Goal: Connect with others: Connect with others

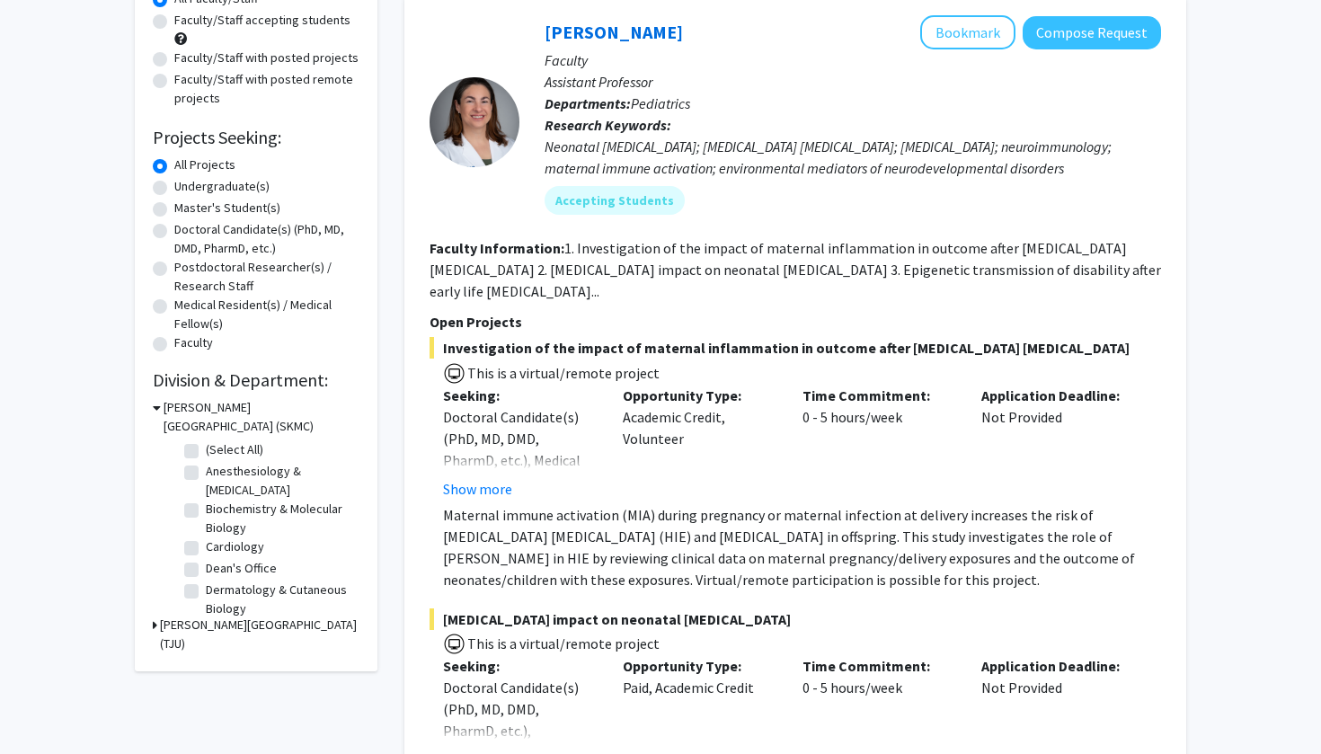
scroll to position [189, 0]
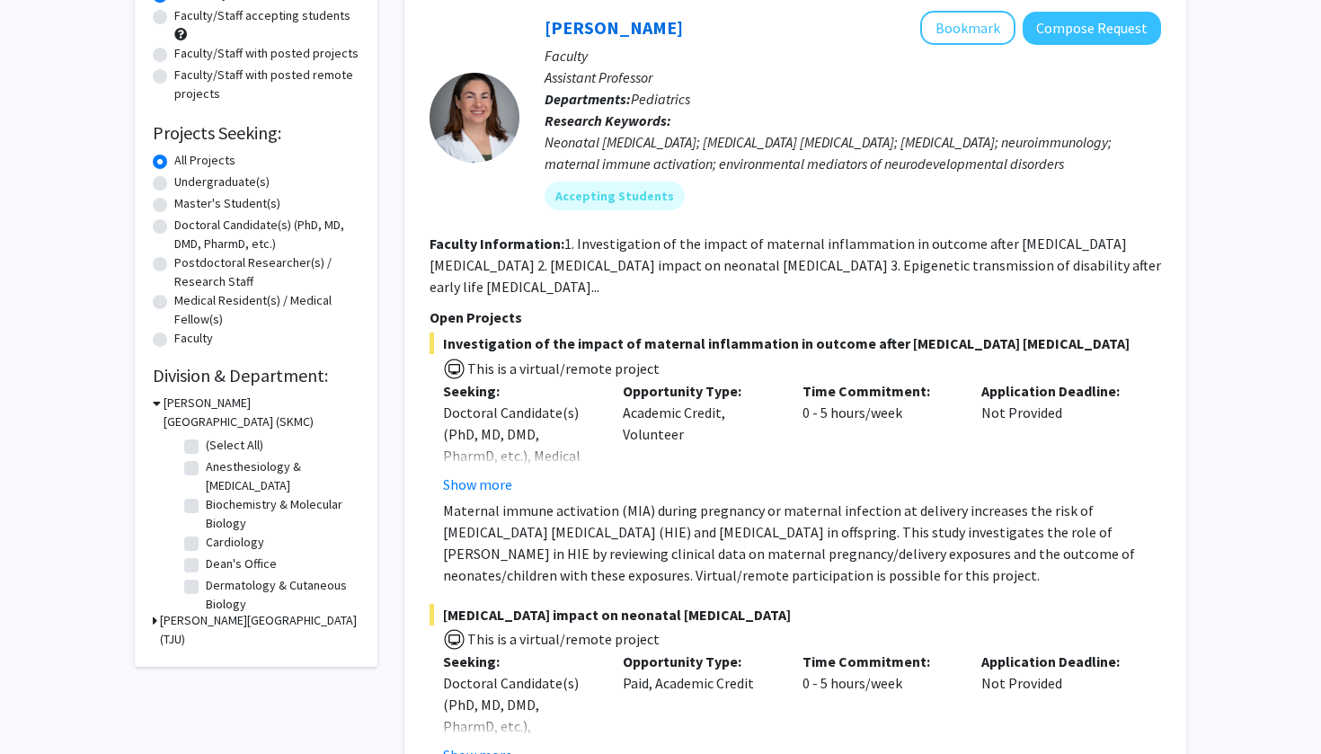
click at [206, 452] on label "(Select All)" at bounding box center [235, 445] width 58 height 19
click at [206, 448] on input "(Select All)" at bounding box center [212, 442] width 12 height 12
checkbox input "true"
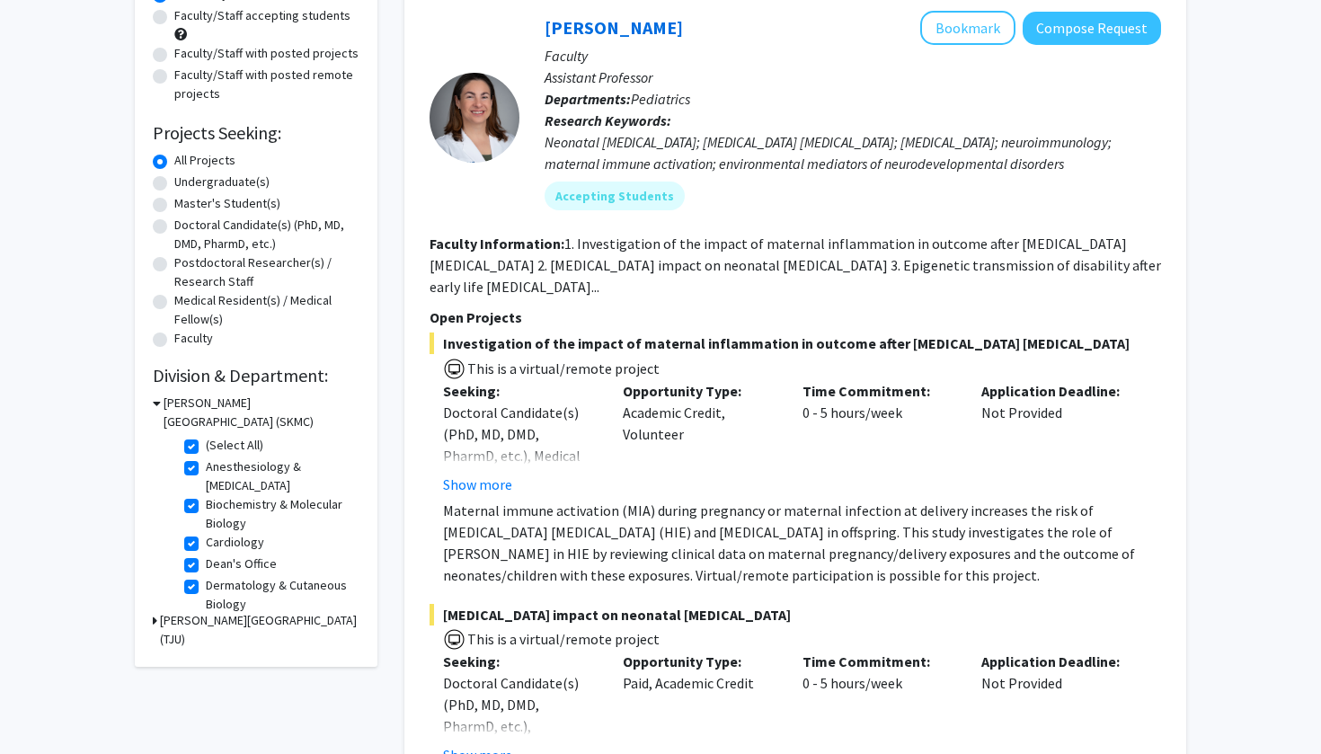
checkbox input "true"
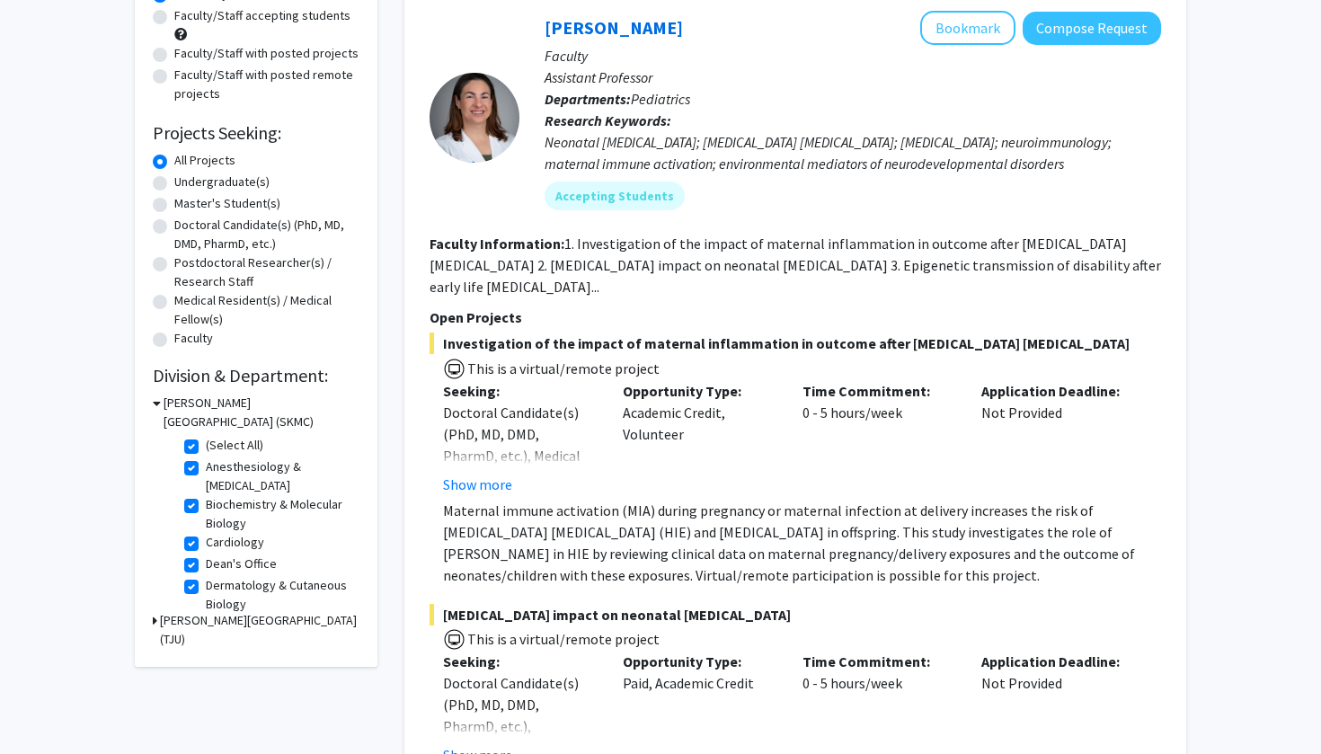
checkbox input "true"
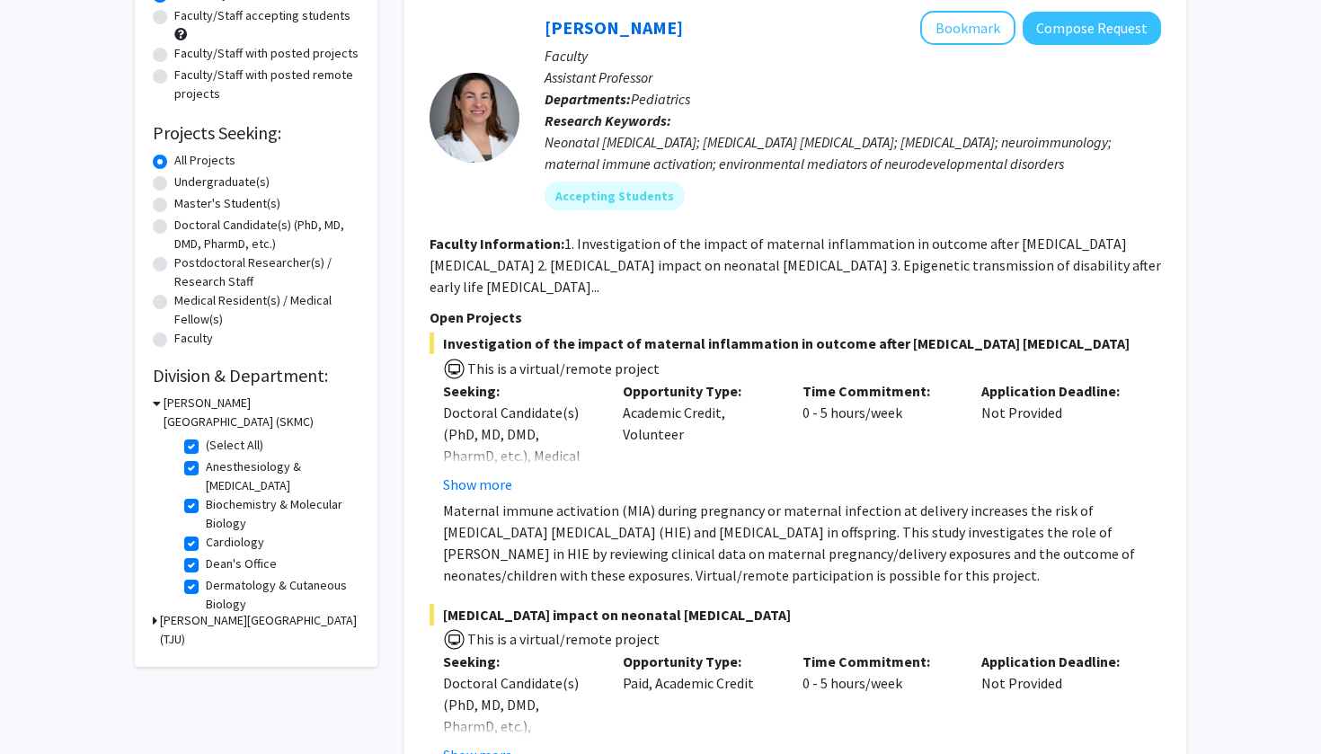
checkbox input "true"
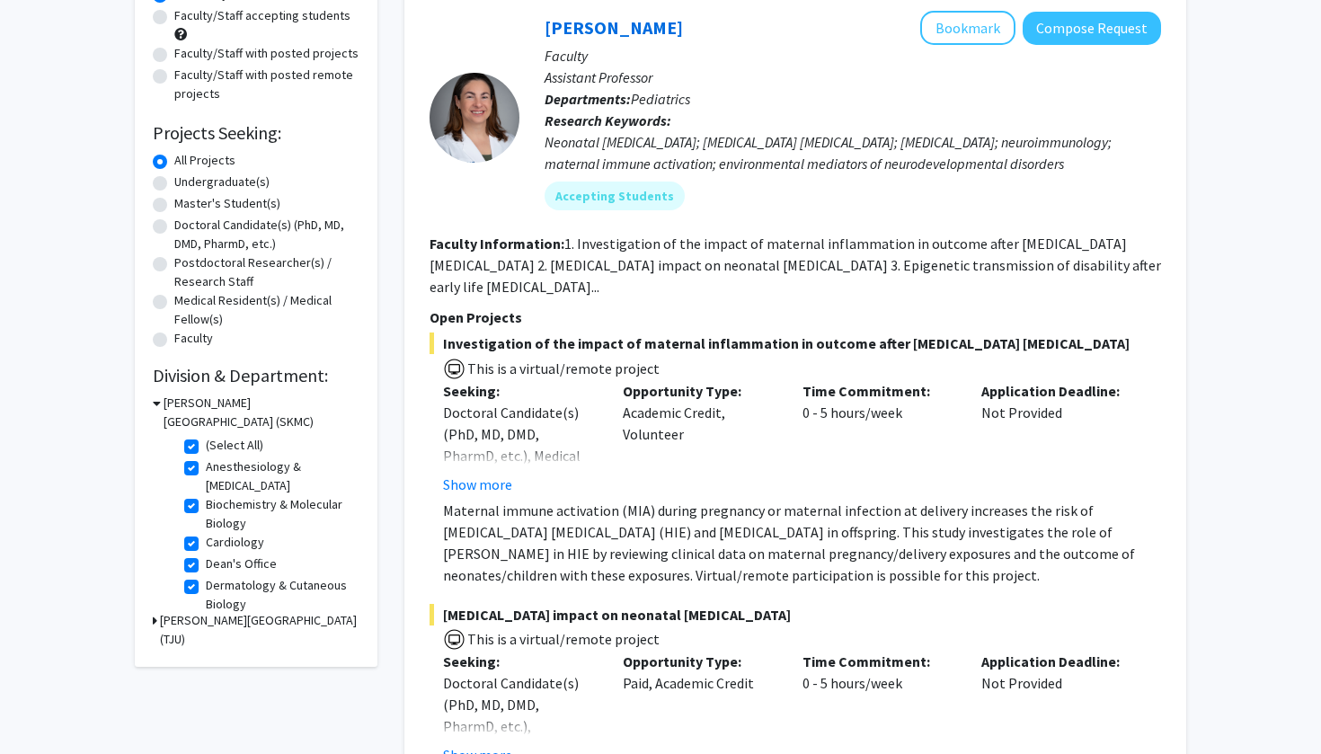
checkbox input "true"
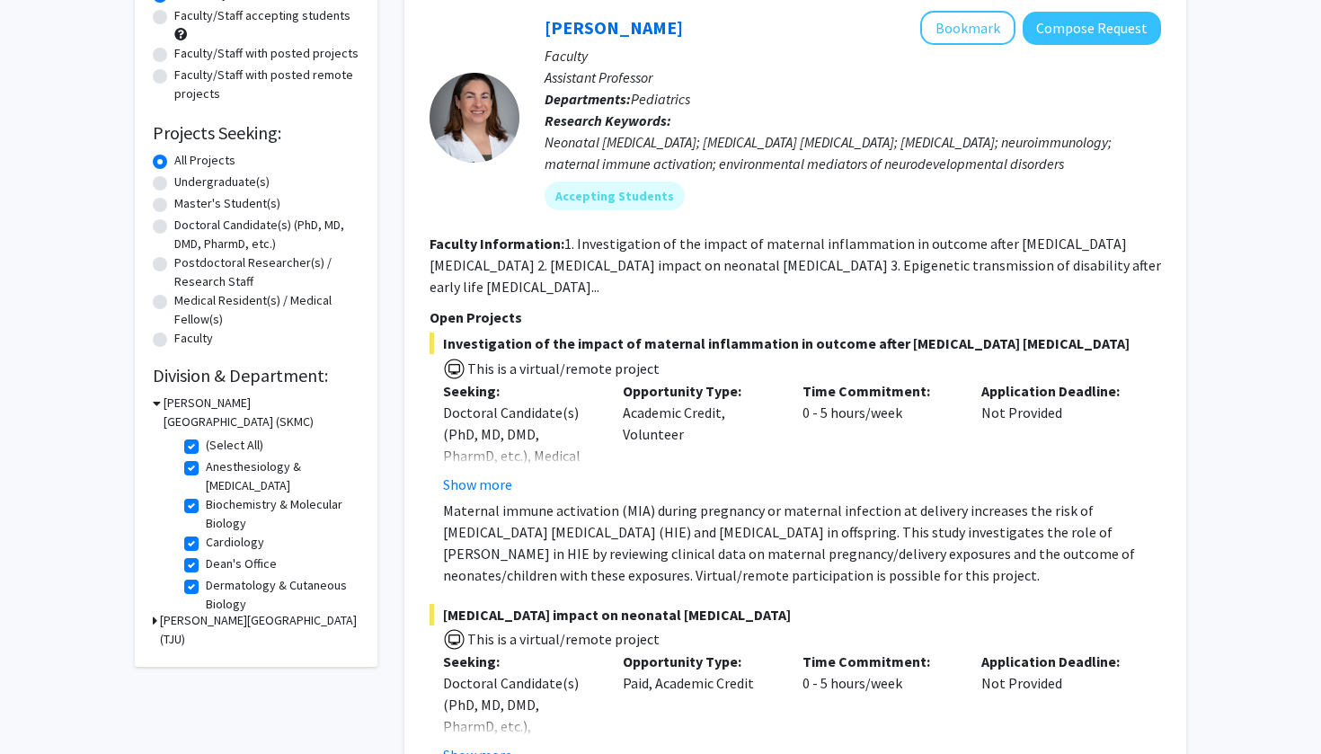
checkbox input "true"
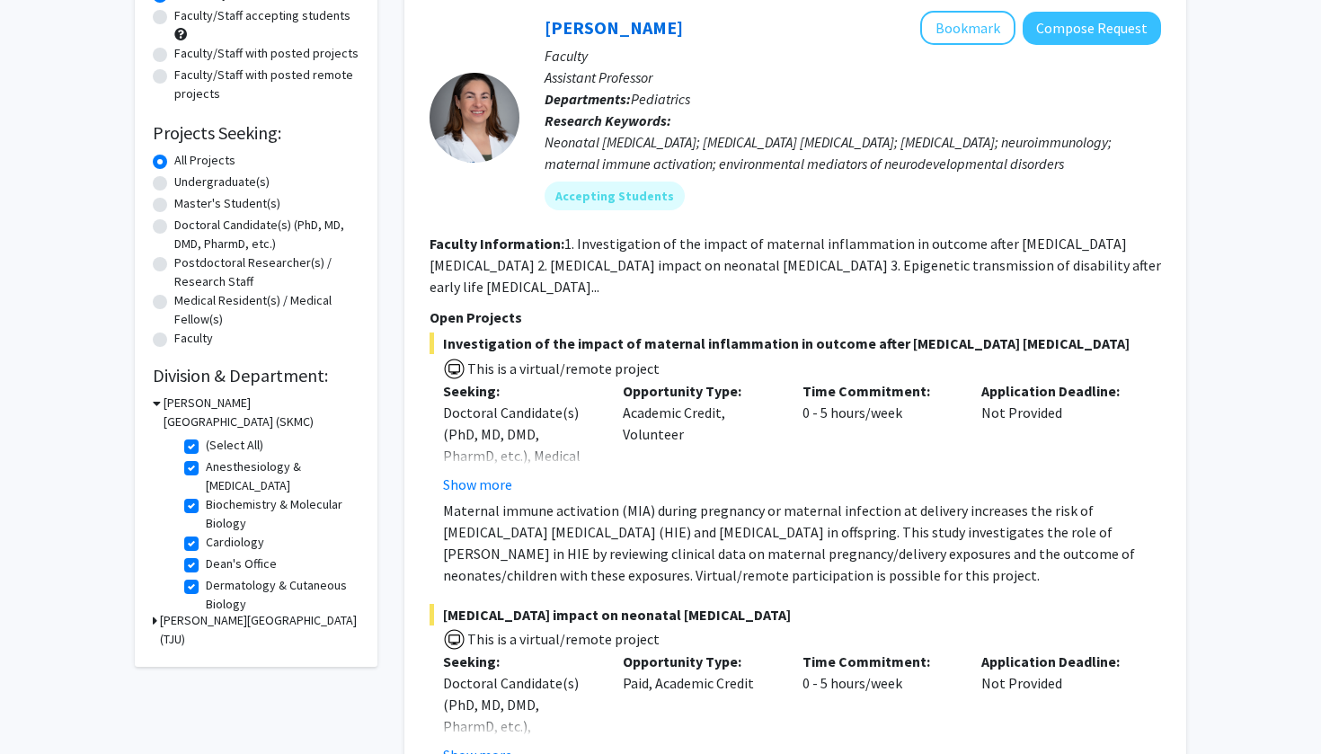
checkbox input "true"
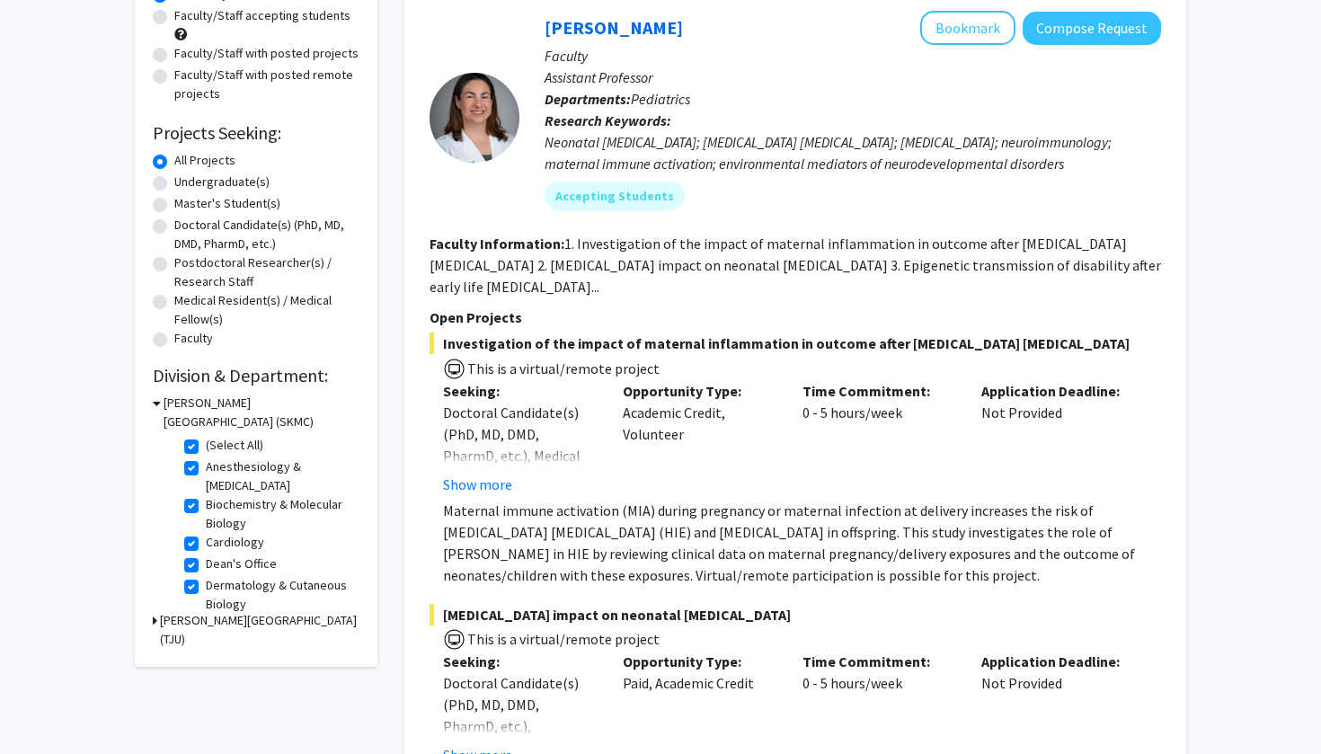
checkbox input "true"
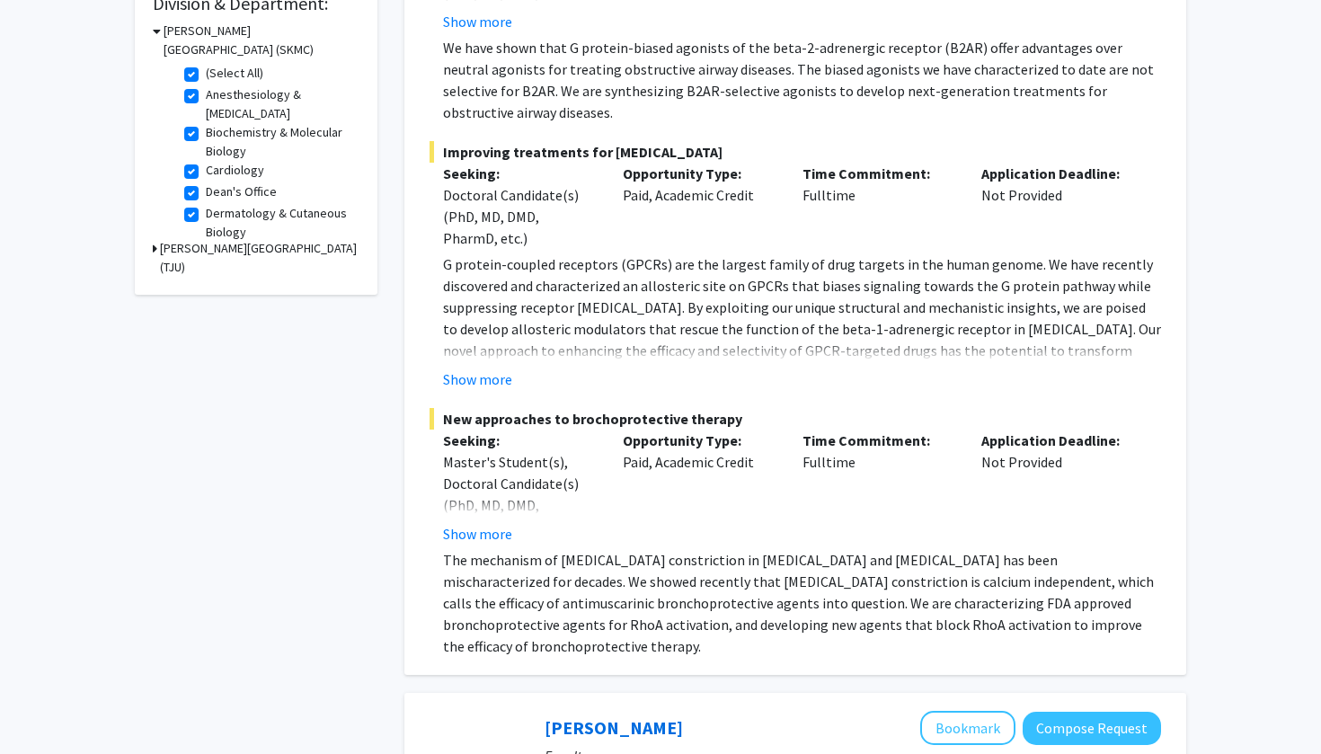
scroll to position [363, 0]
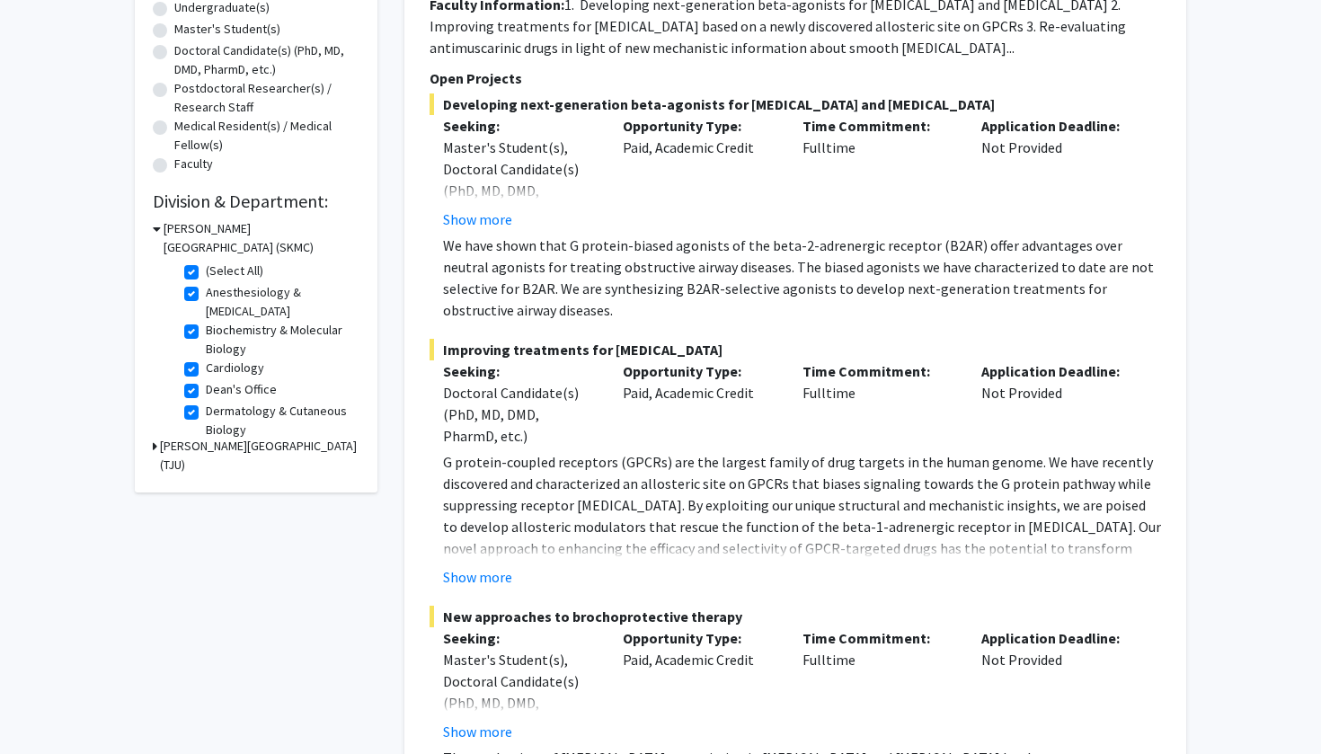
click at [203, 268] on fg-checkbox "(Select All) (Select All)" at bounding box center [269, 273] width 171 height 22
click at [206, 271] on label "(Select All)" at bounding box center [235, 271] width 58 height 19
click at [206, 271] on input "(Select All)" at bounding box center [212, 268] width 12 height 12
checkbox input "false"
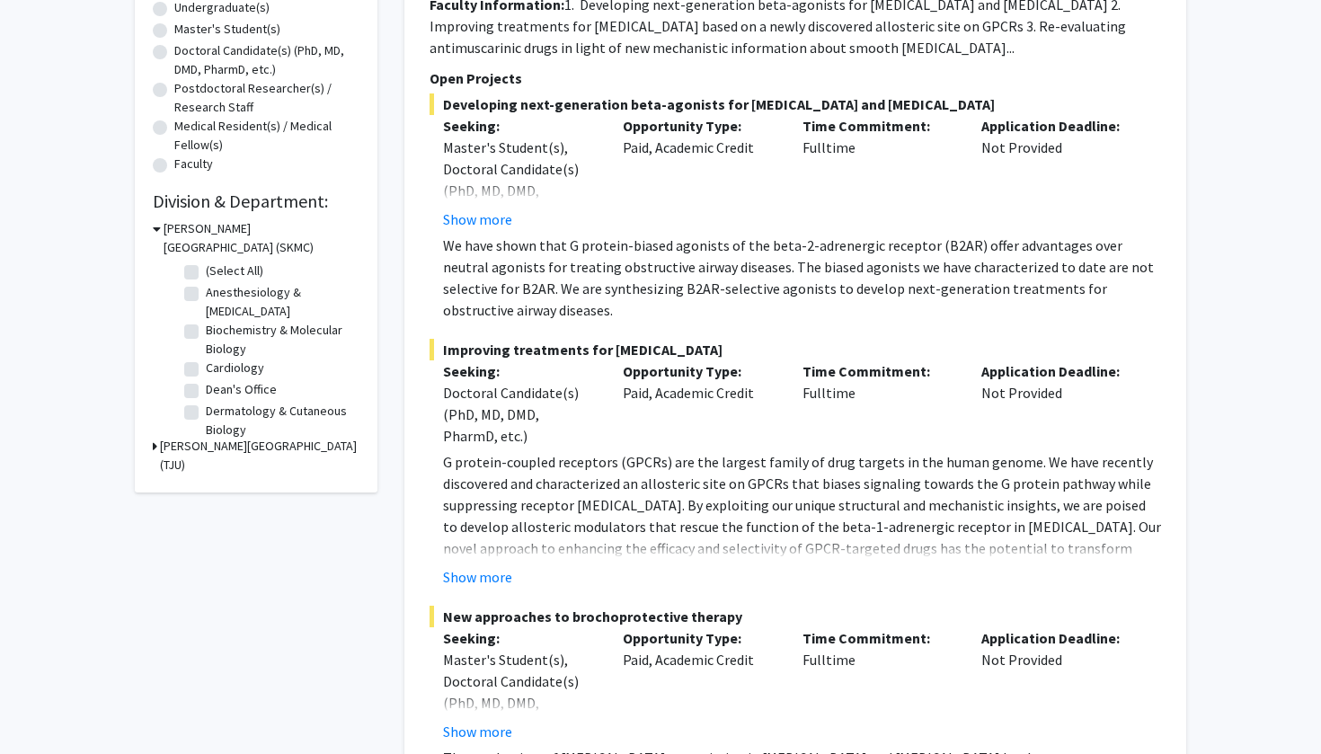
checkbox input "false"
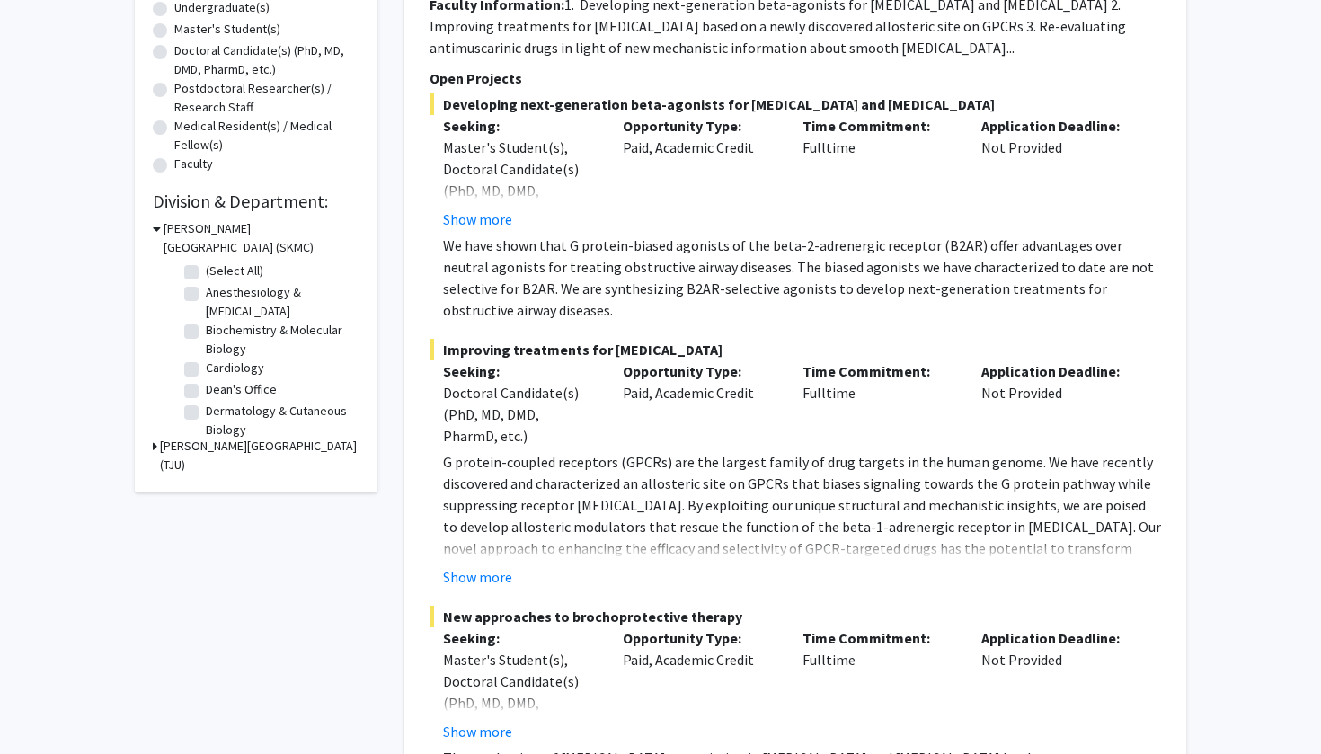
checkbox input "false"
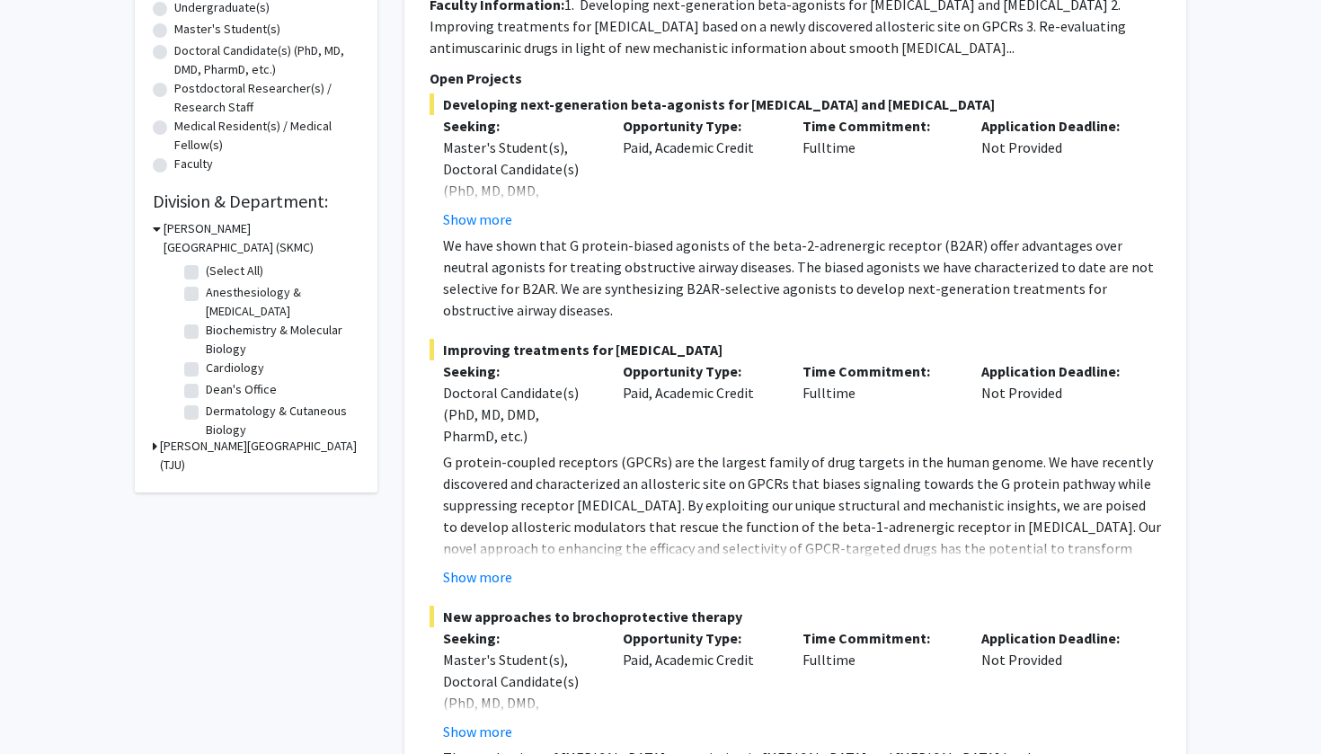
checkbox input "false"
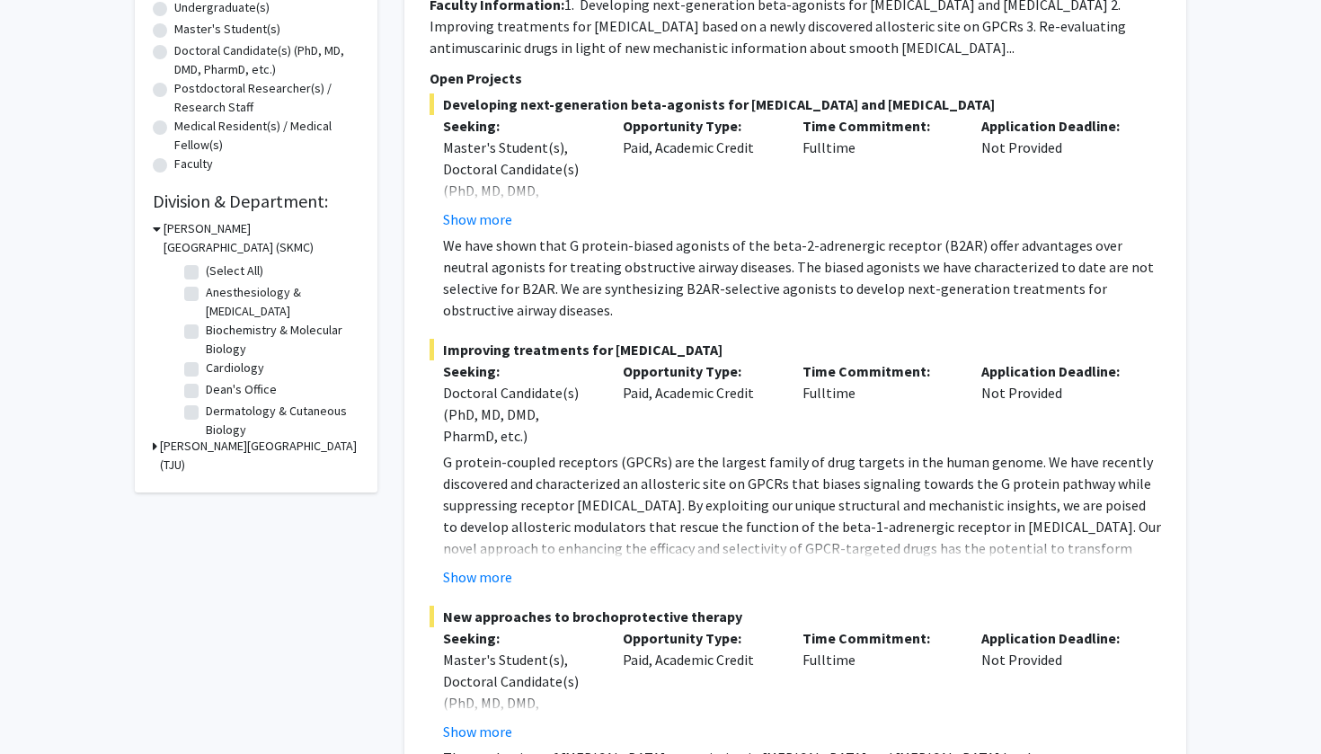
checkbox input "false"
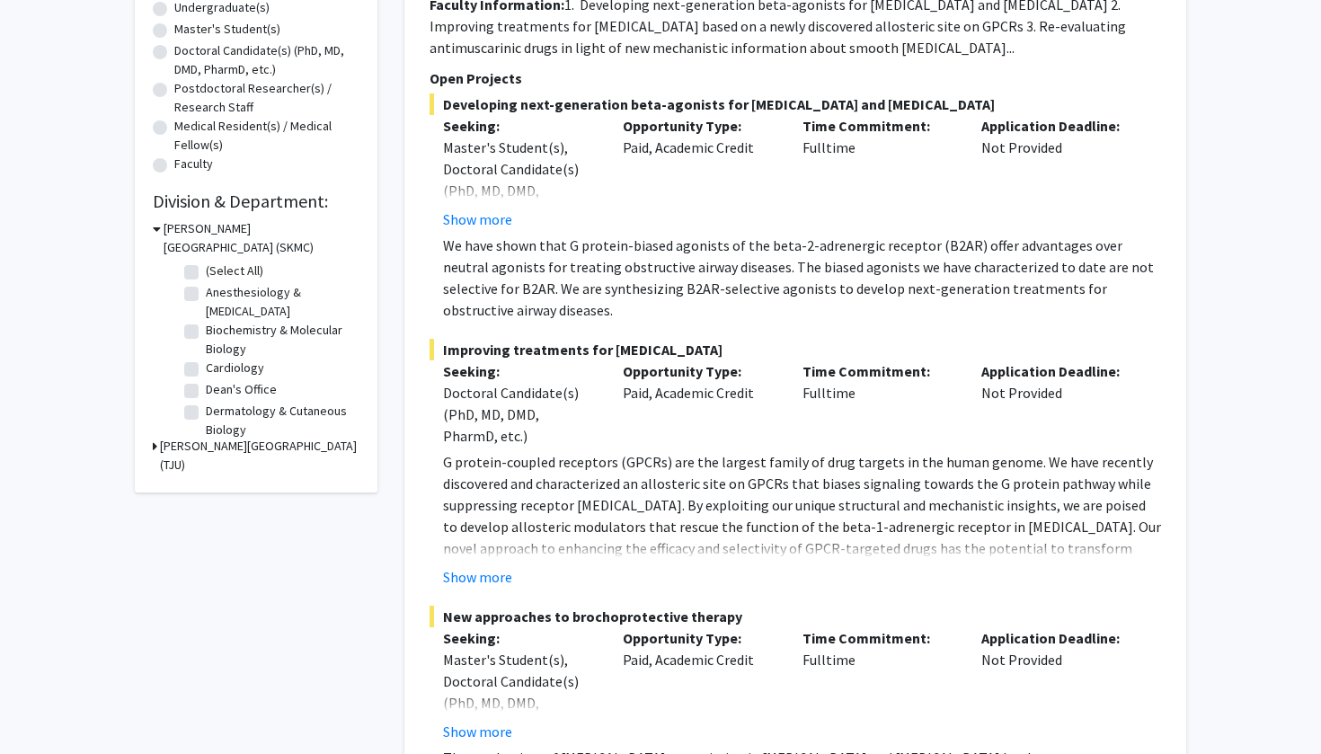
checkbox input "false"
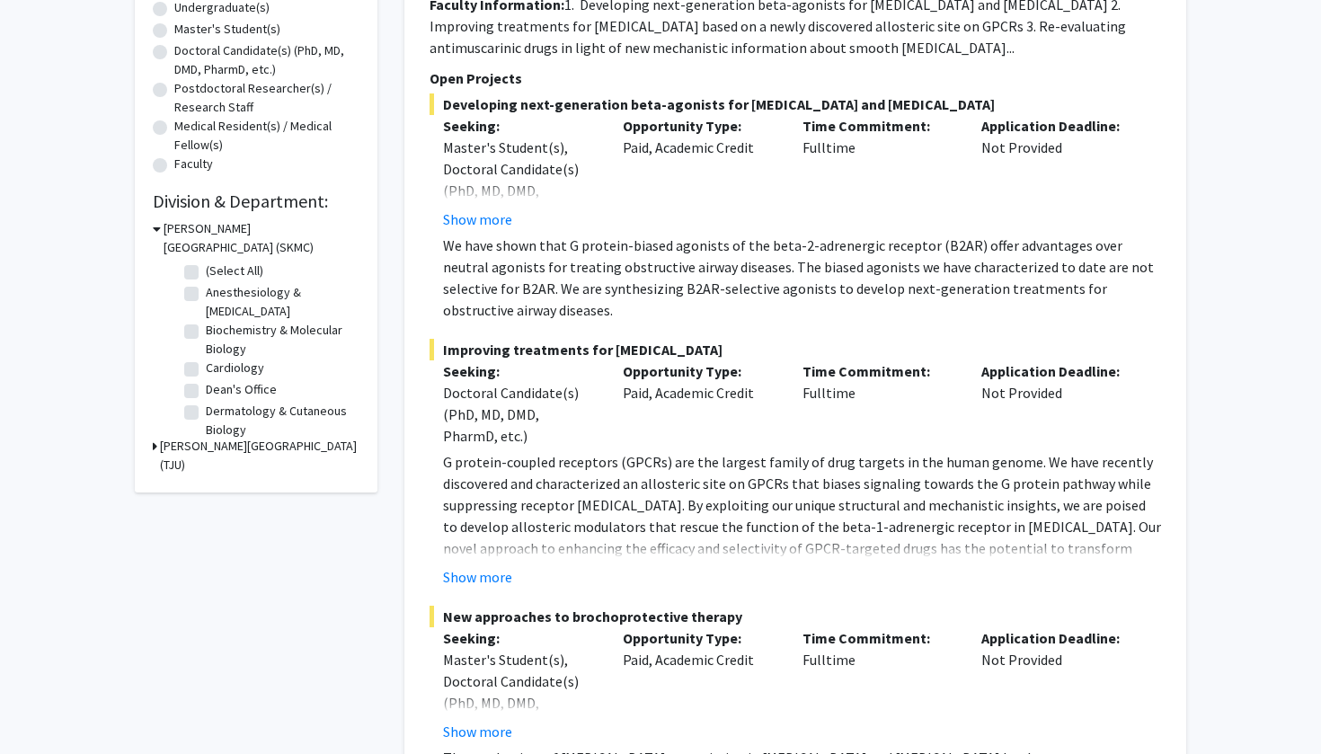
checkbox input "false"
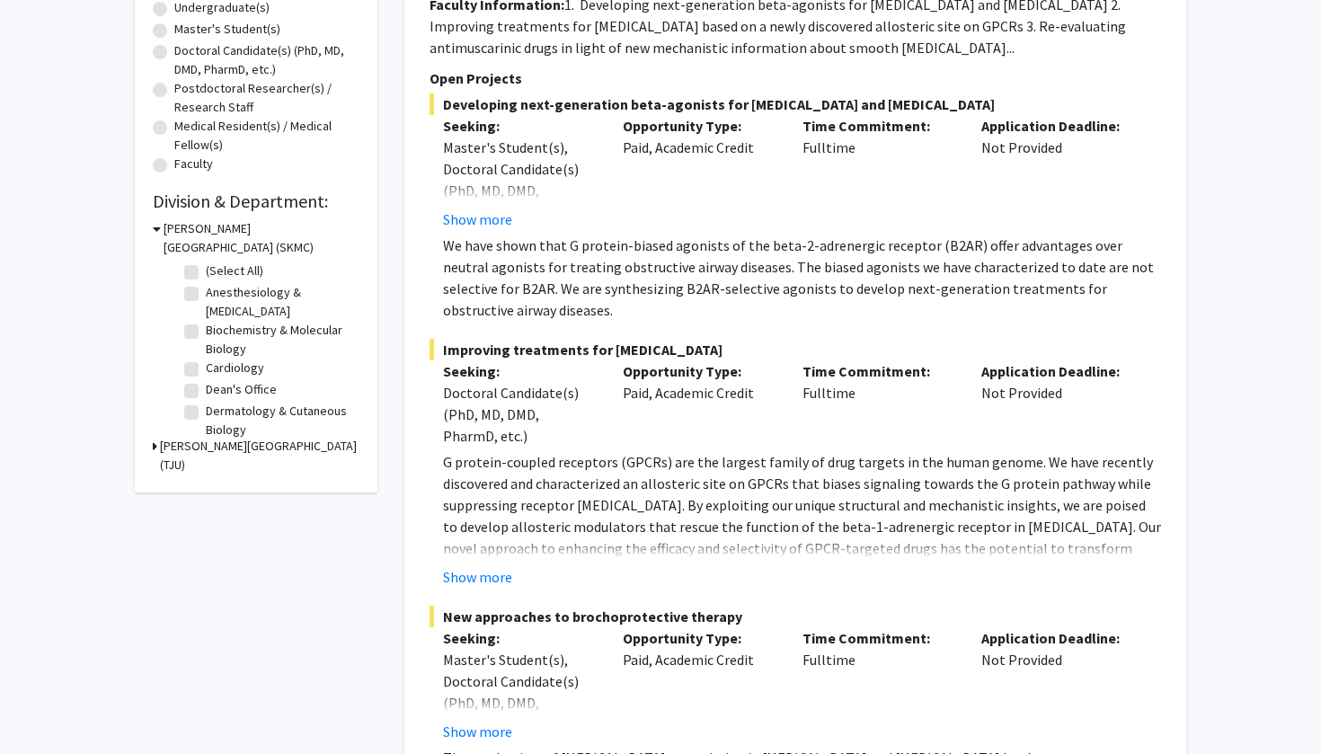
checkbox input "false"
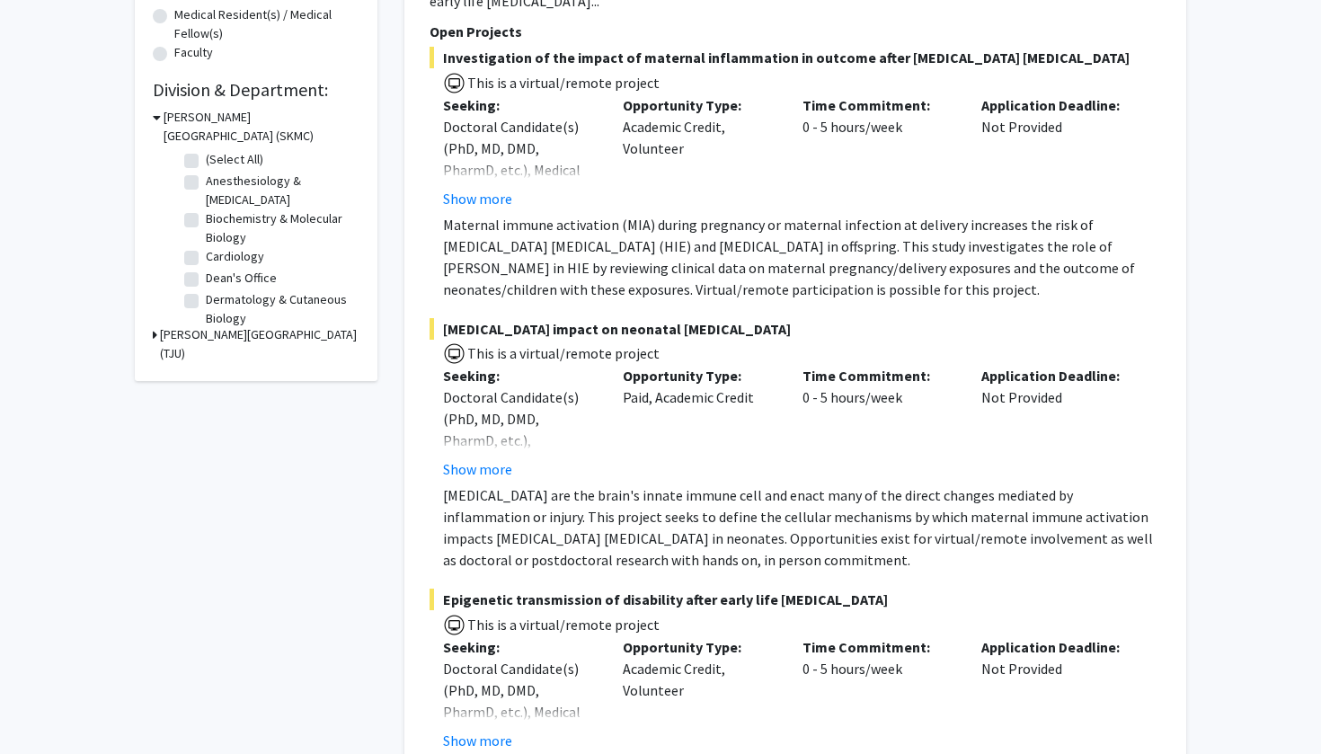
scroll to position [479, 0]
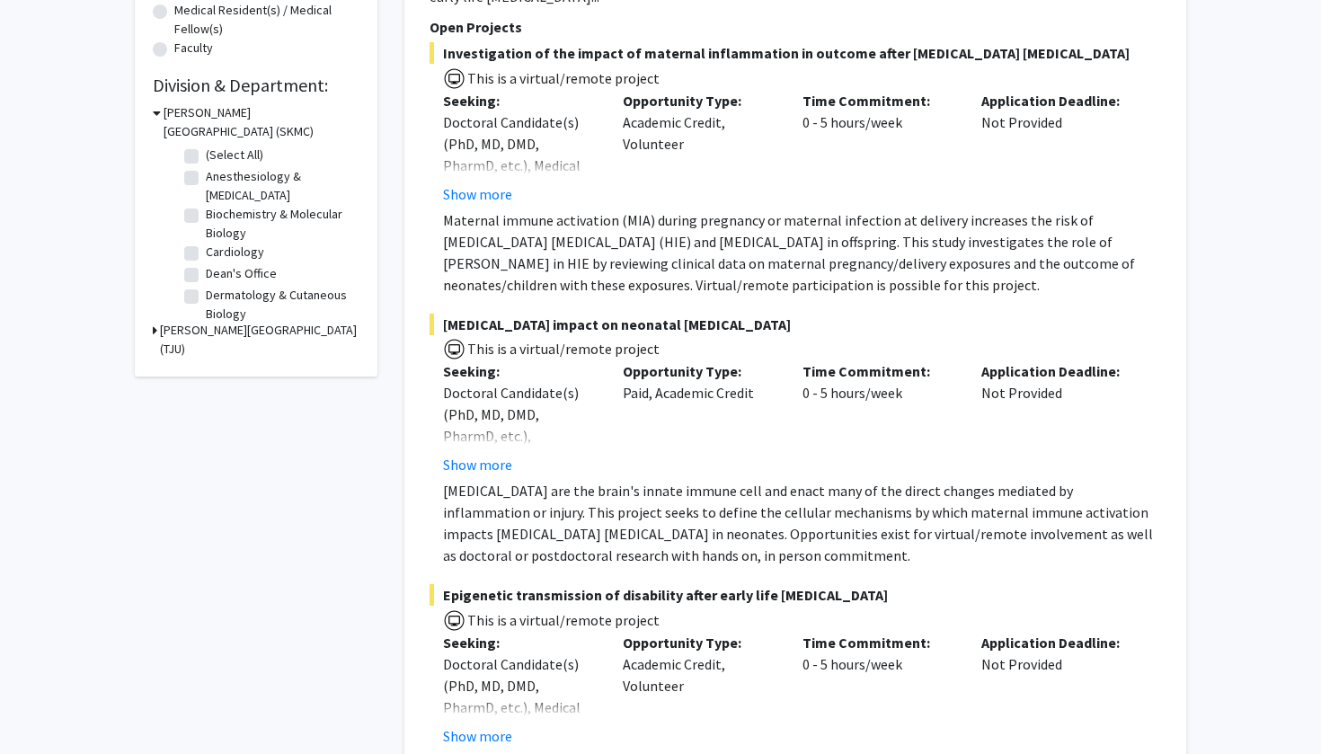
click at [163, 333] on h3 "[PERSON_NAME][GEOGRAPHIC_DATA] (TJU)" at bounding box center [260, 340] width 200 height 38
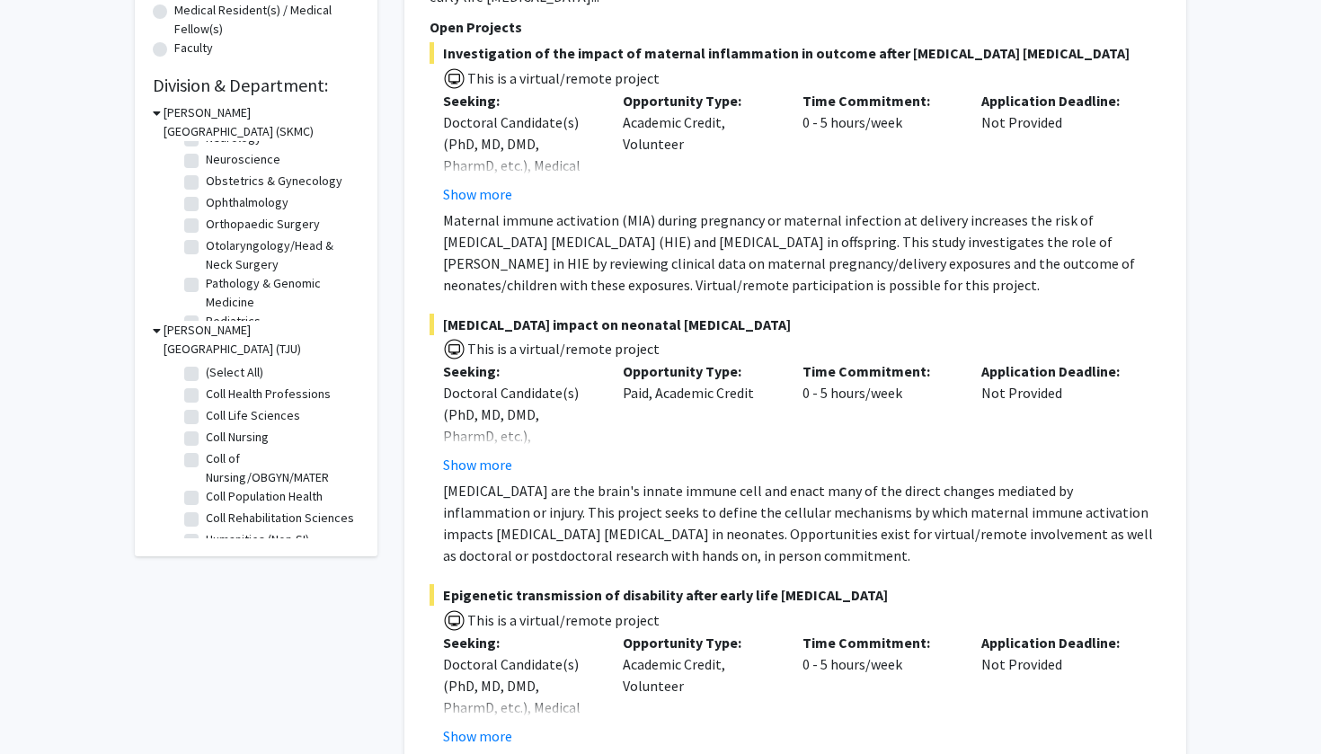
scroll to position [515, 0]
click at [206, 235] on label "Orthopaedic Surgery" at bounding box center [263, 230] width 114 height 19
click at [206, 233] on input "Orthopaedic Surgery" at bounding box center [212, 227] width 12 height 12
checkbox input "true"
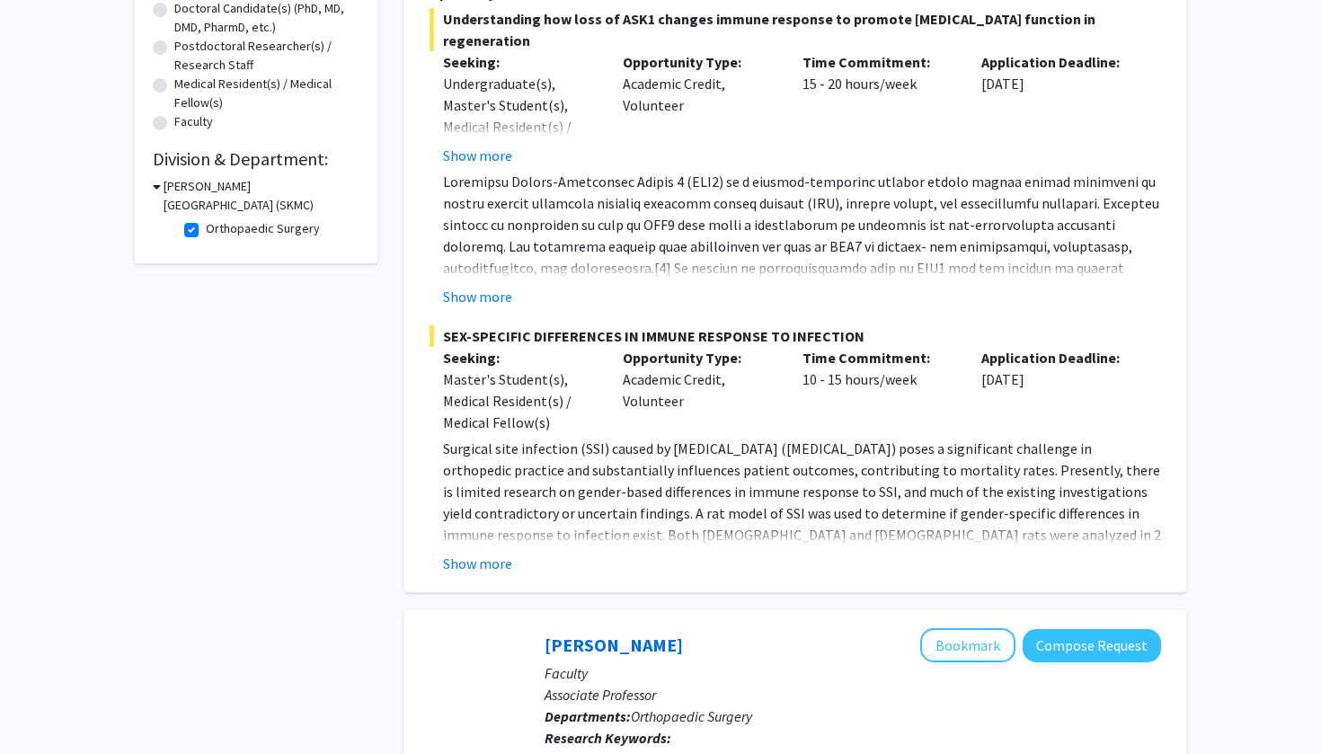
scroll to position [419, 0]
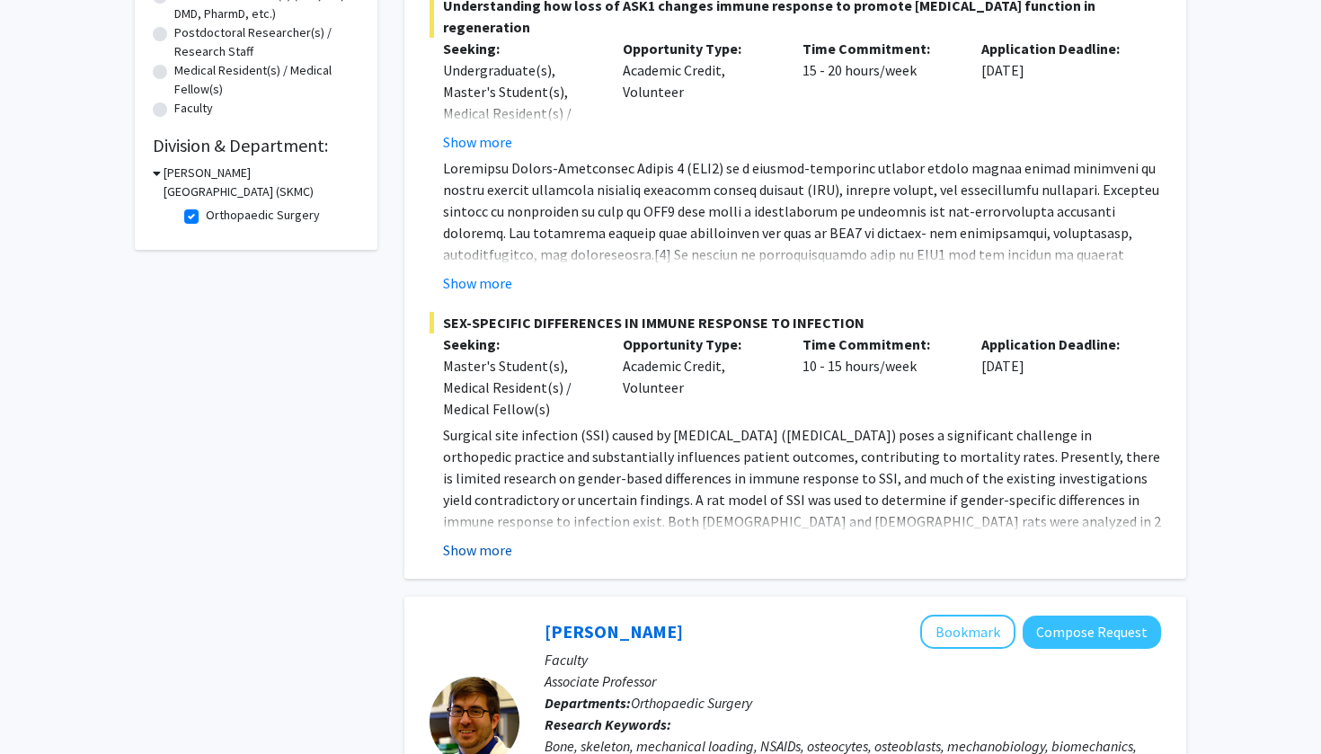
click at [489, 555] on button "Show more" at bounding box center [477, 550] width 69 height 22
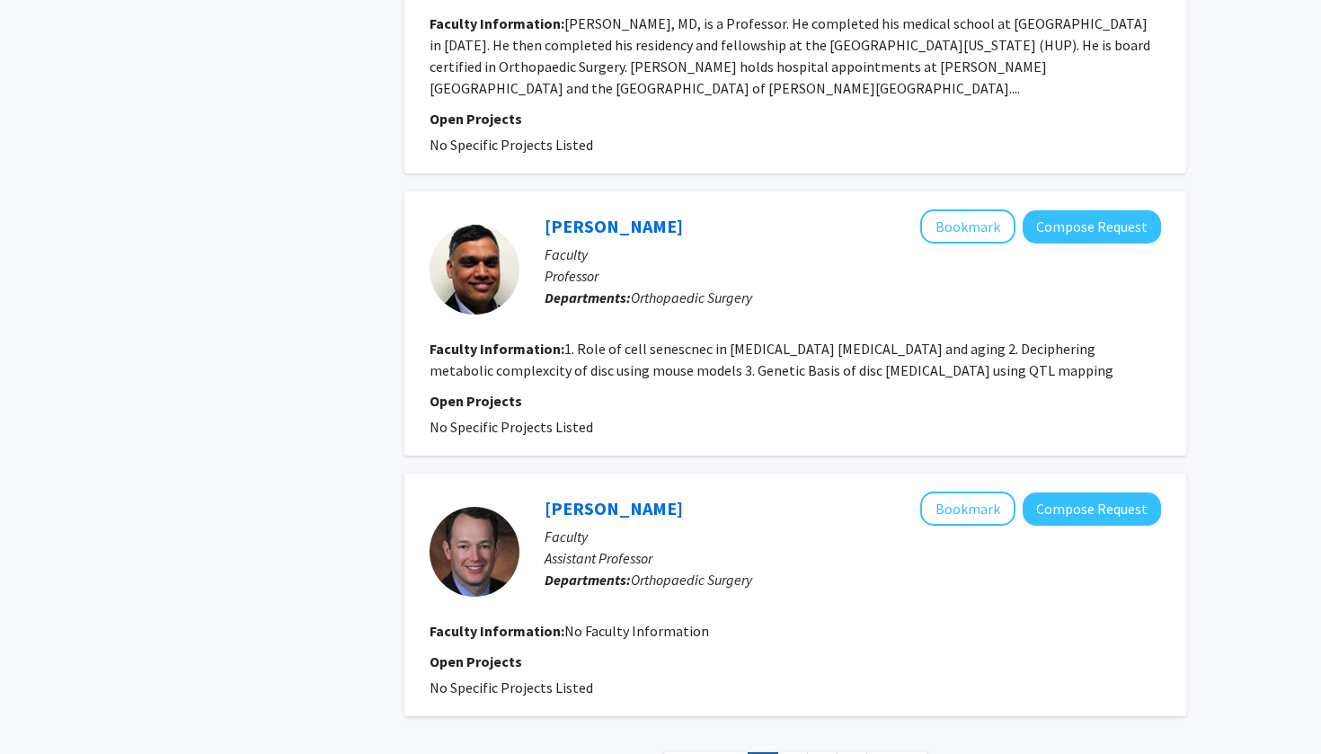
scroll to position [3453, 0]
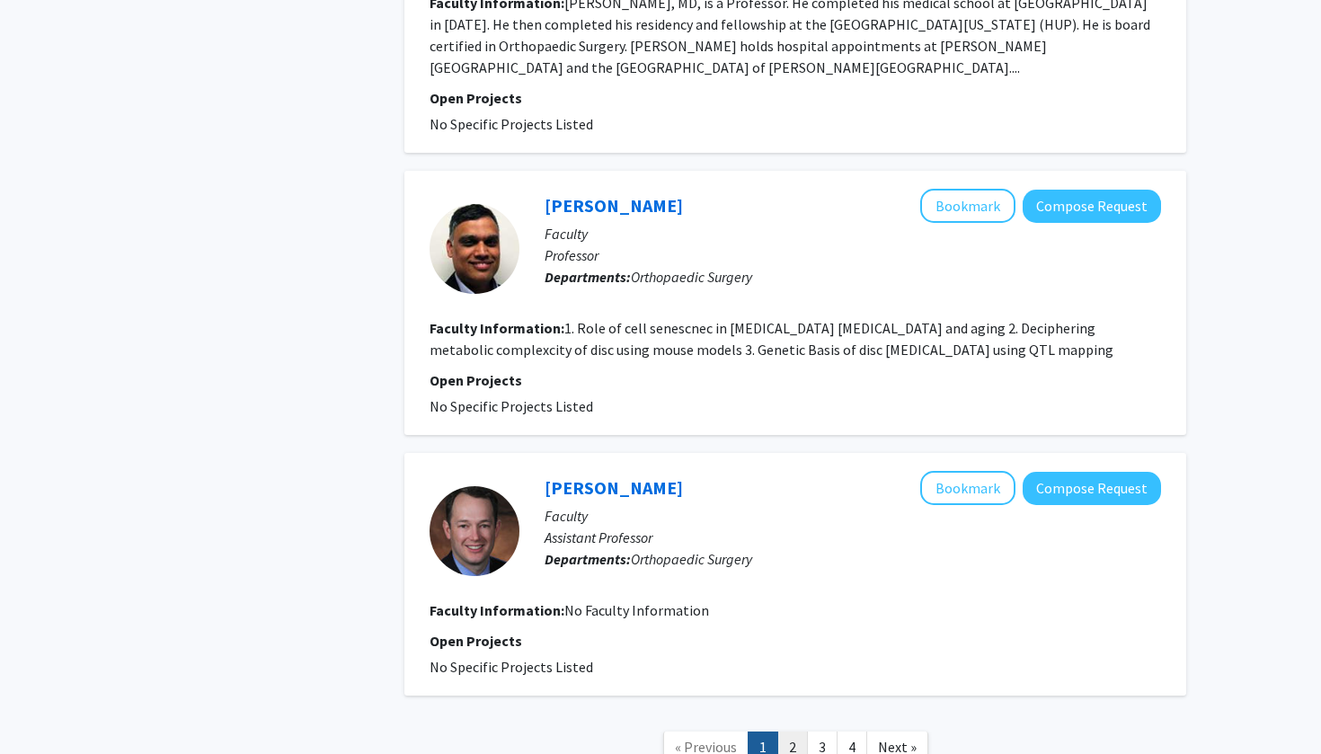
click at [790, 732] on link "2" at bounding box center [792, 747] width 31 height 31
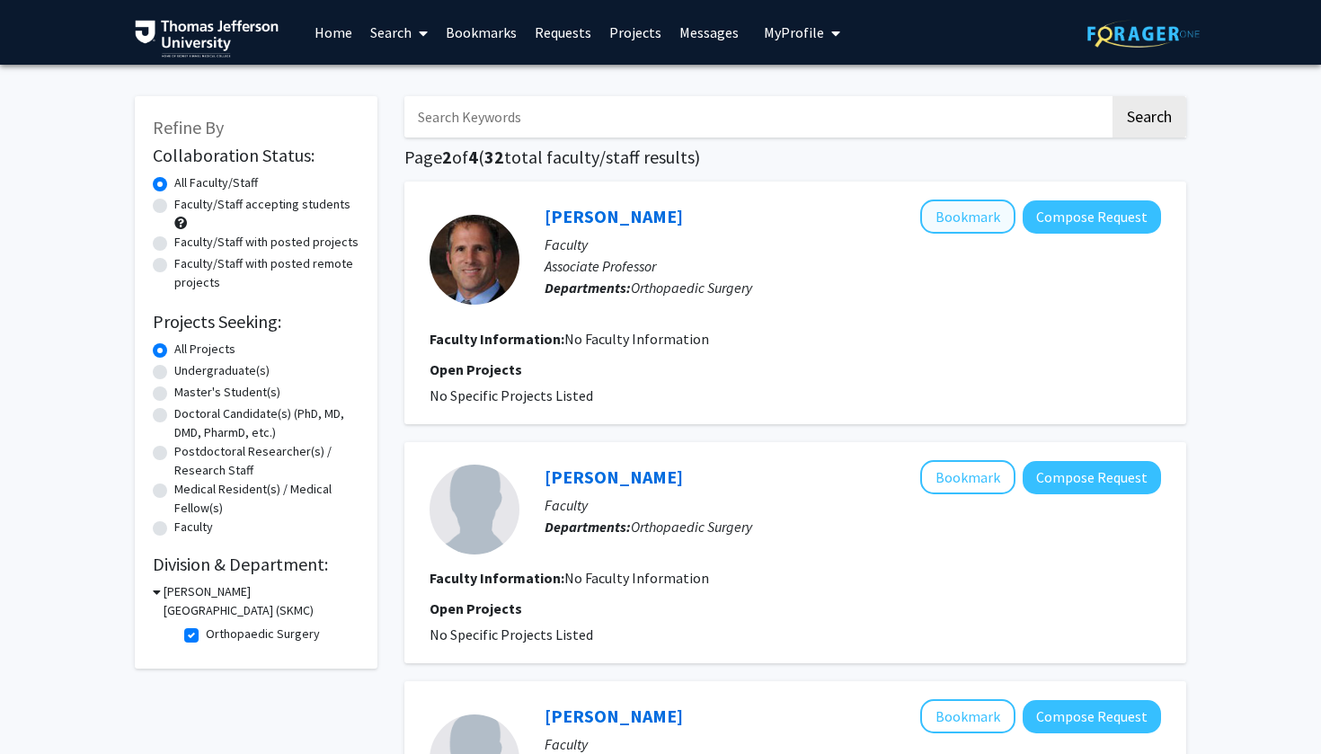
click at [988, 222] on button "Bookmark" at bounding box center [967, 217] width 95 height 34
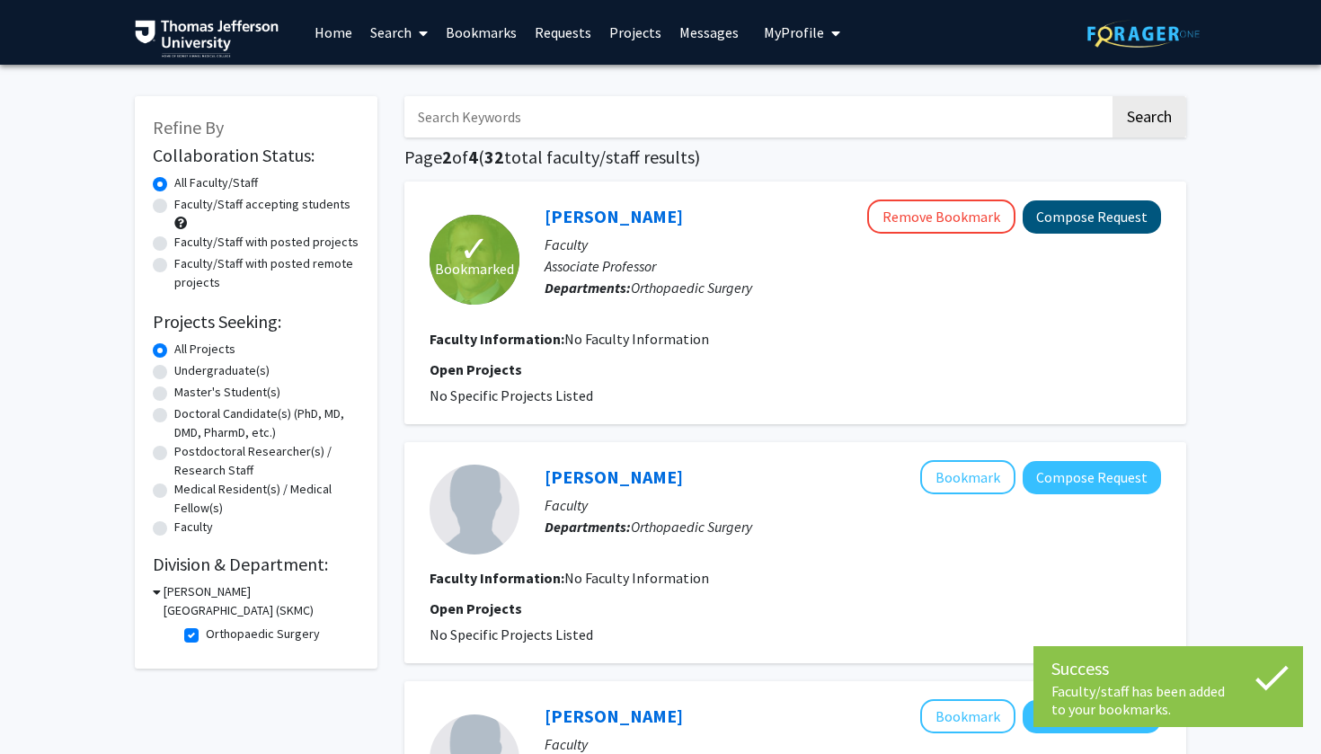
click at [1081, 222] on button "Compose Request" at bounding box center [1092, 216] width 138 height 33
